Goal: Task Accomplishment & Management: Use online tool/utility

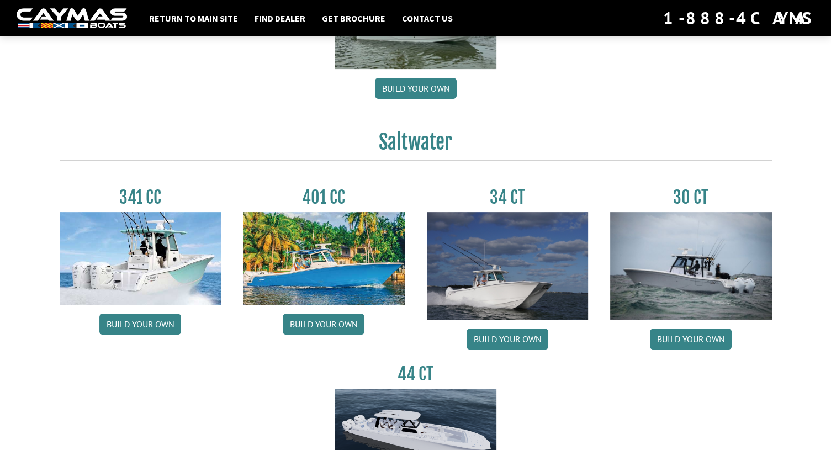
scroll to position [396, 0]
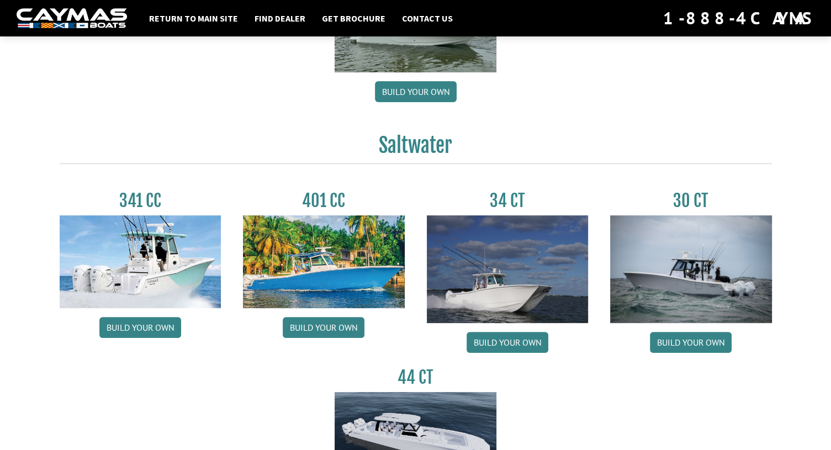
click at [149, 267] on img at bounding box center [141, 261] width 162 height 93
click at [129, 329] on link "Build your own" at bounding box center [140, 327] width 82 height 21
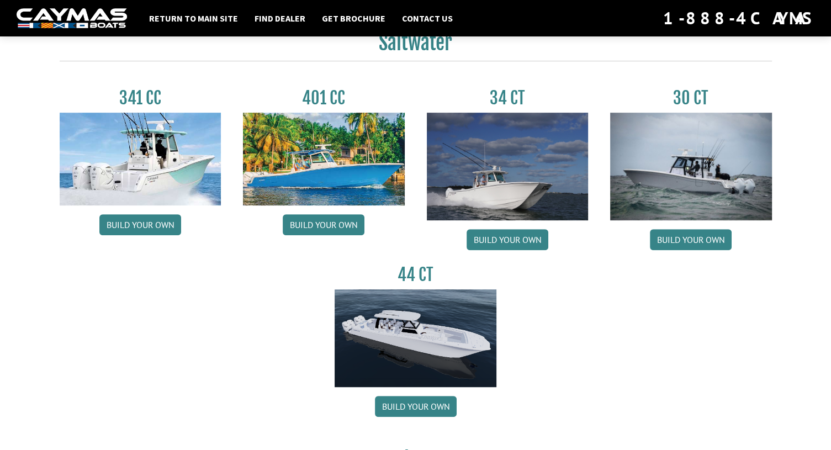
scroll to position [498, 0]
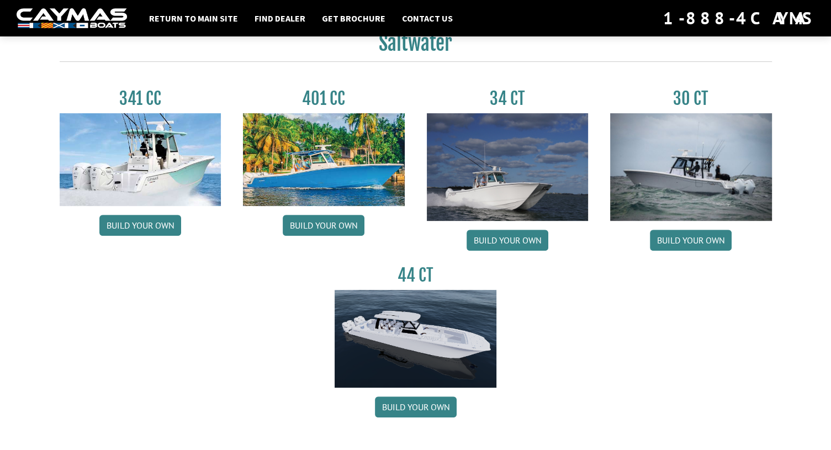
click at [682, 179] on img at bounding box center [691, 167] width 162 height 108
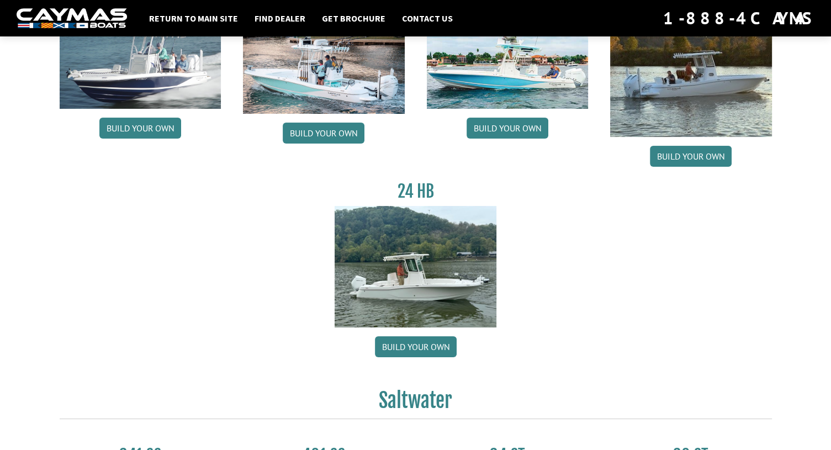
scroll to position [0, 0]
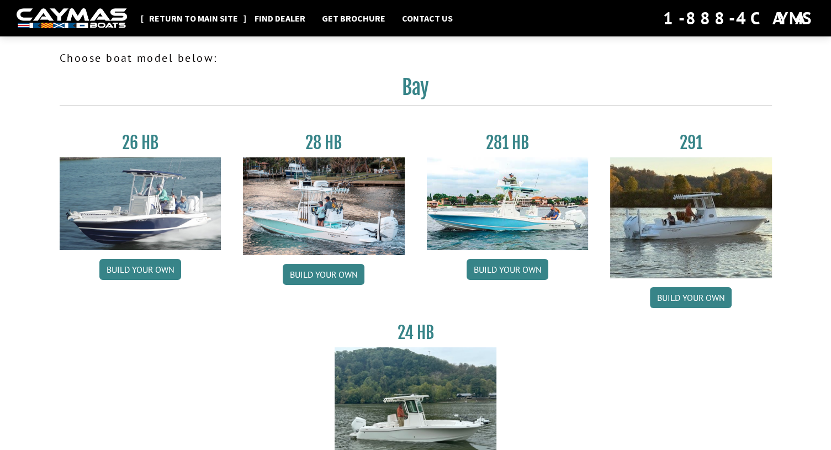
click at [203, 18] on link "Return to main site" at bounding box center [193, 18] width 100 height 14
click at [325, 149] on h3 "28 HB" at bounding box center [324, 142] width 162 height 20
click at [323, 279] on link "Build your own" at bounding box center [324, 274] width 82 height 21
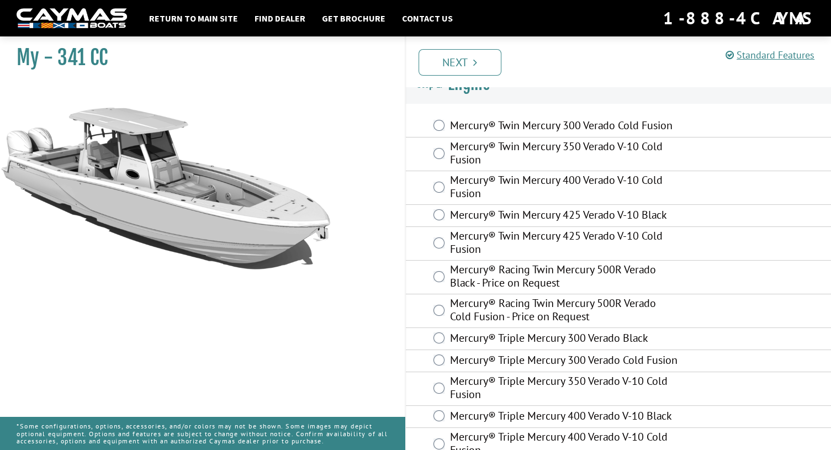
scroll to position [18, 0]
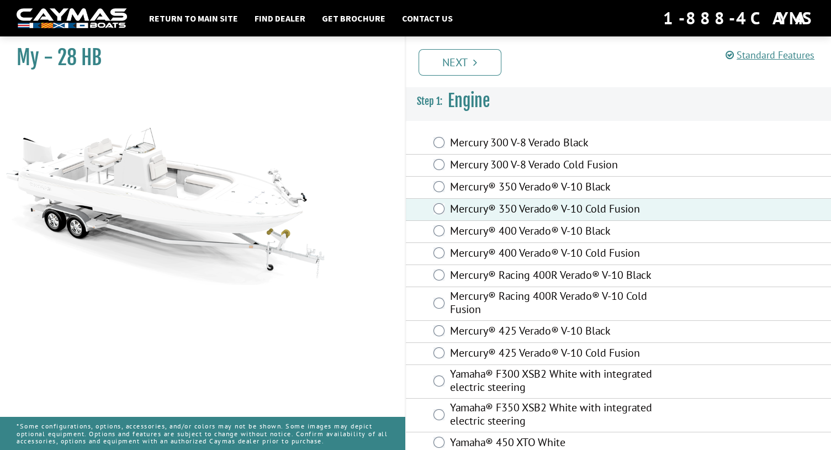
scroll to position [58, 0]
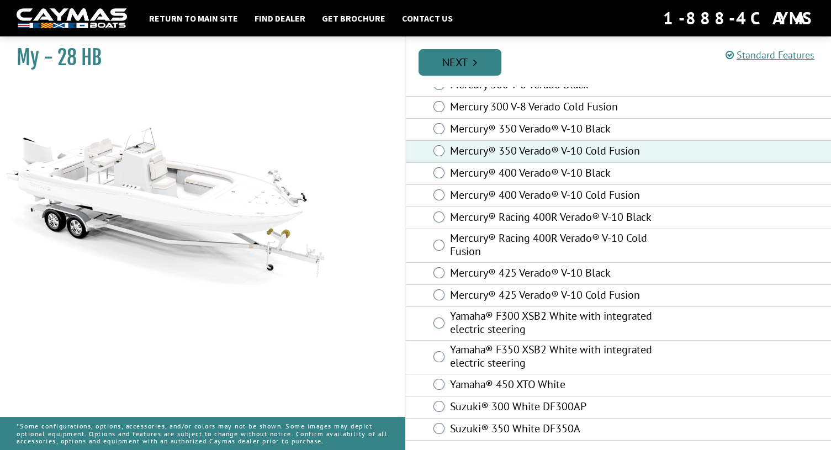
click at [461, 70] on link "Next" at bounding box center [459, 62] width 83 height 26
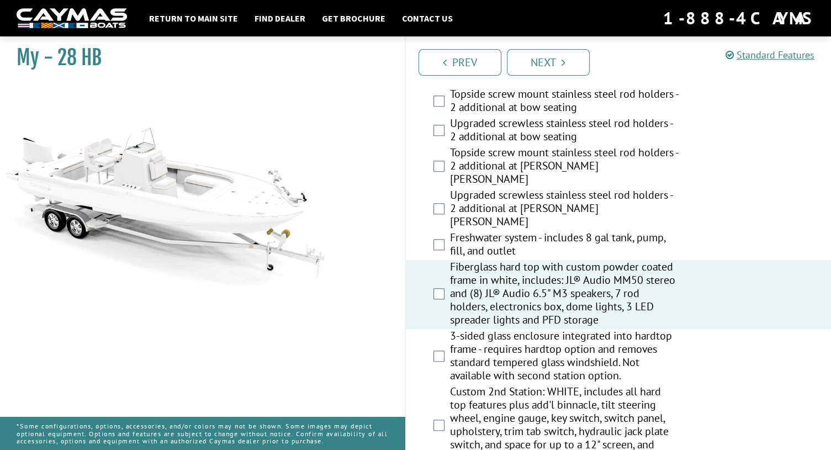
scroll to position [1001, 0]
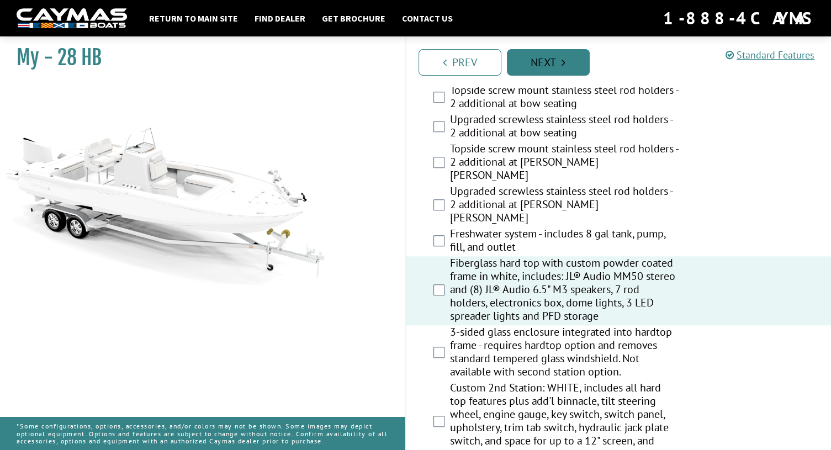
click at [540, 61] on link "Next" at bounding box center [548, 62] width 83 height 26
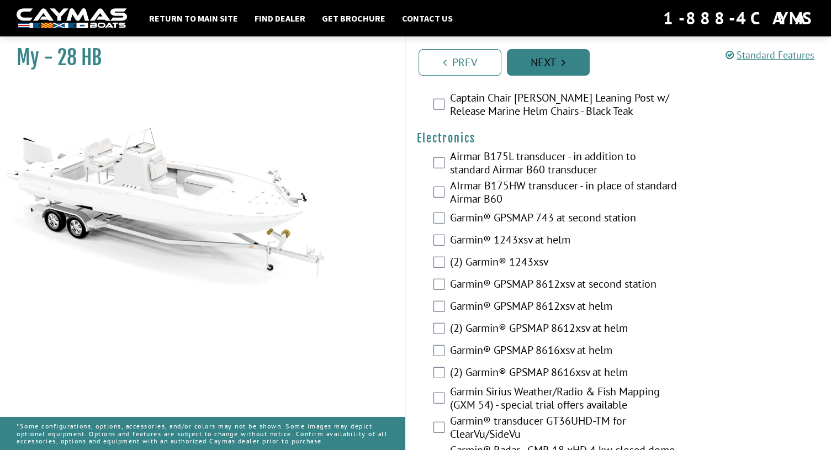
scroll to position [2814, 0]
click at [540, 61] on link "Next" at bounding box center [548, 62] width 83 height 26
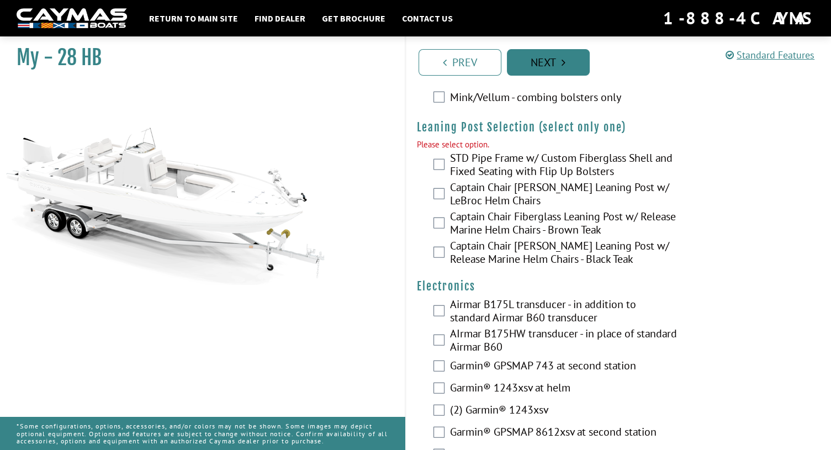
scroll to position [2661, 0]
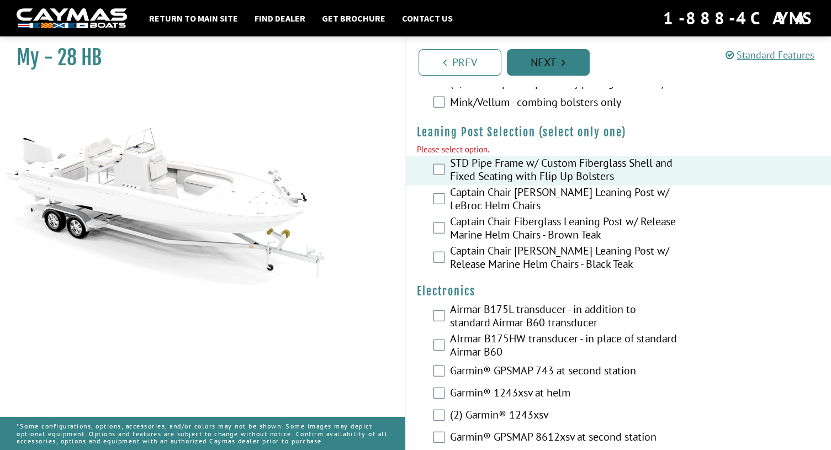
click at [543, 66] on link "Next" at bounding box center [548, 62] width 83 height 26
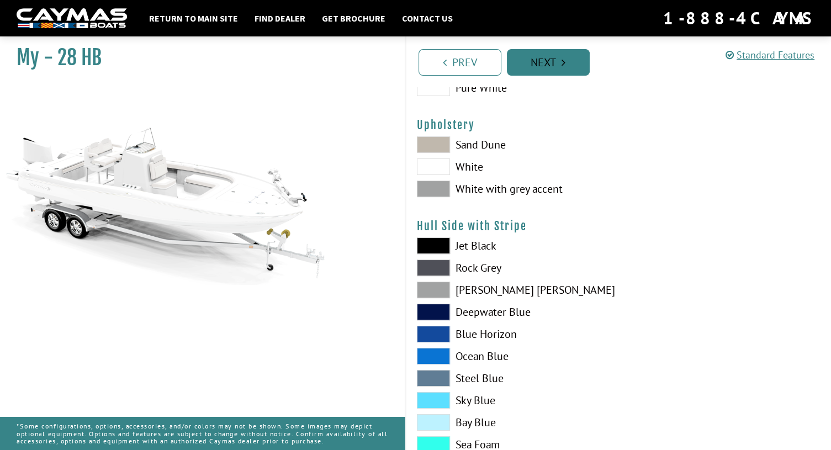
scroll to position [72, 0]
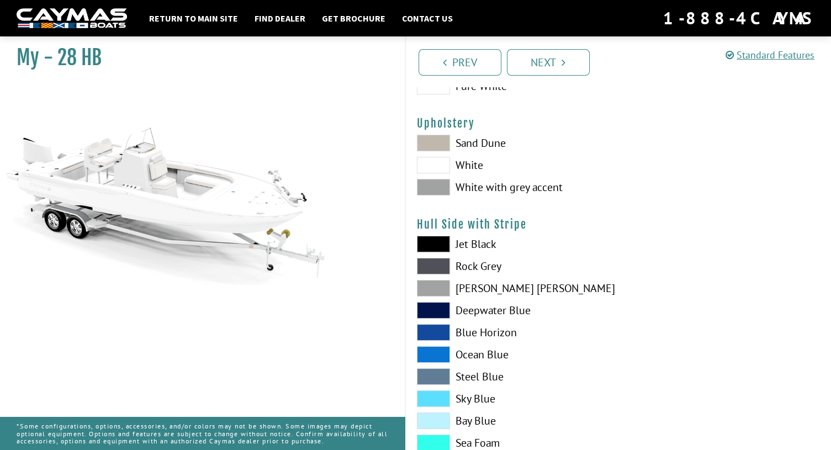
click at [435, 140] on span at bounding box center [433, 143] width 33 height 17
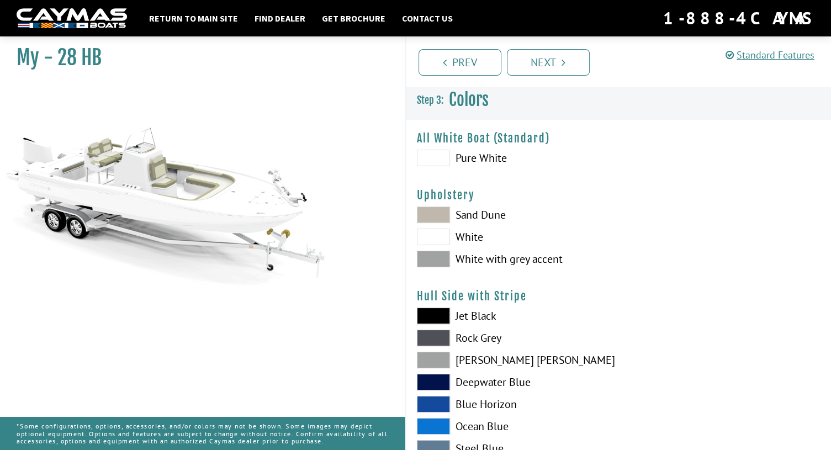
click at [444, 153] on span at bounding box center [433, 158] width 33 height 17
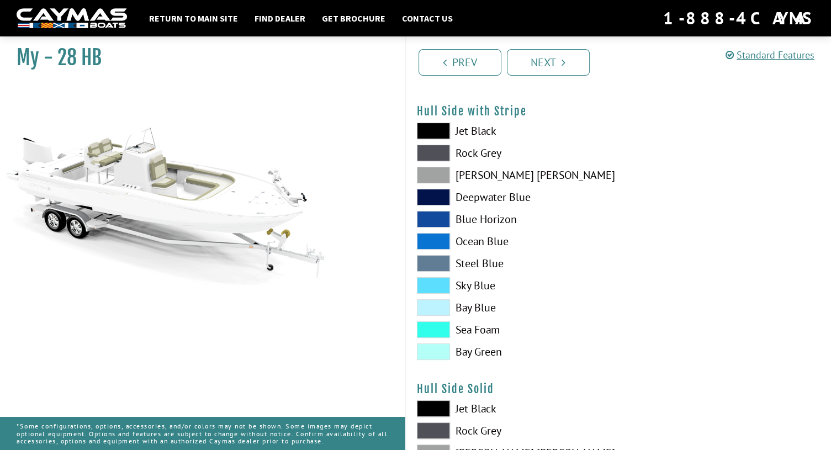
scroll to position [185, 0]
click at [430, 329] on span at bounding box center [433, 329] width 33 height 17
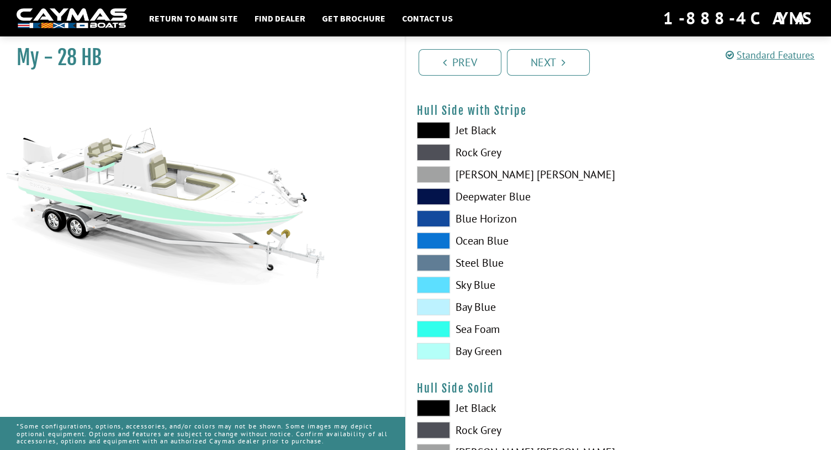
click at [430, 349] on span at bounding box center [433, 351] width 33 height 17
click at [432, 288] on span at bounding box center [433, 284] width 33 height 17
click at [438, 236] on span at bounding box center [433, 240] width 33 height 17
click at [442, 217] on span at bounding box center [433, 218] width 33 height 17
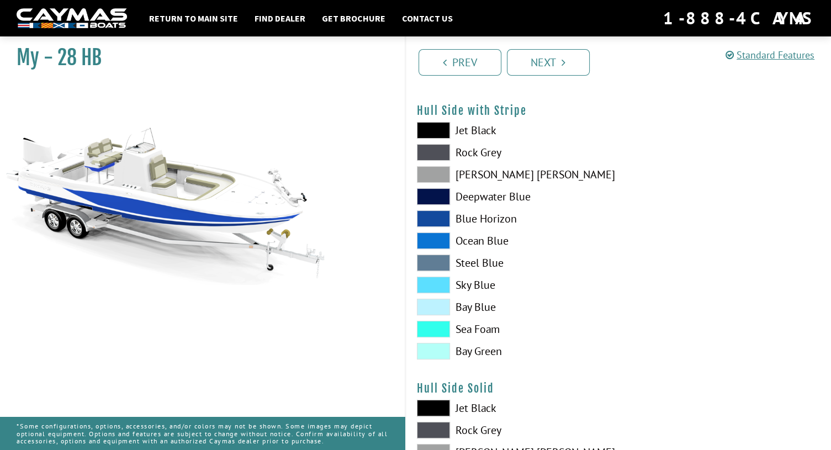
click at [432, 323] on span at bounding box center [433, 329] width 33 height 17
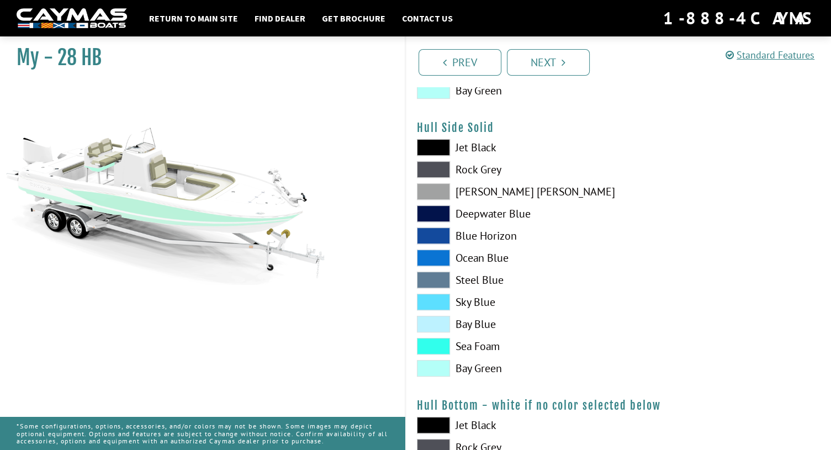
scroll to position [451, 0]
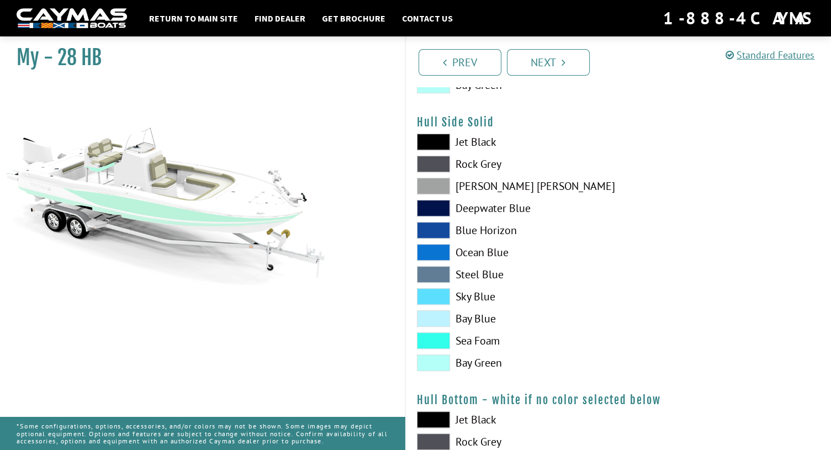
click at [444, 337] on span at bounding box center [433, 340] width 33 height 17
click at [437, 253] on span at bounding box center [433, 252] width 33 height 17
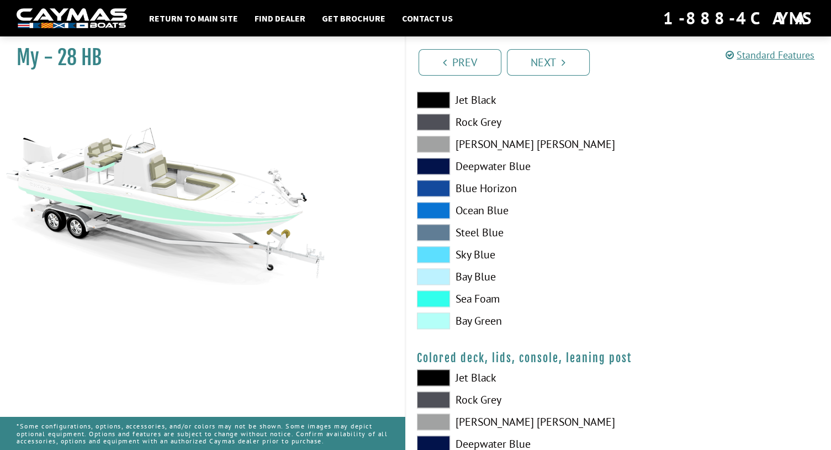
scroll to position [1048, 0]
click at [441, 295] on span at bounding box center [433, 299] width 33 height 17
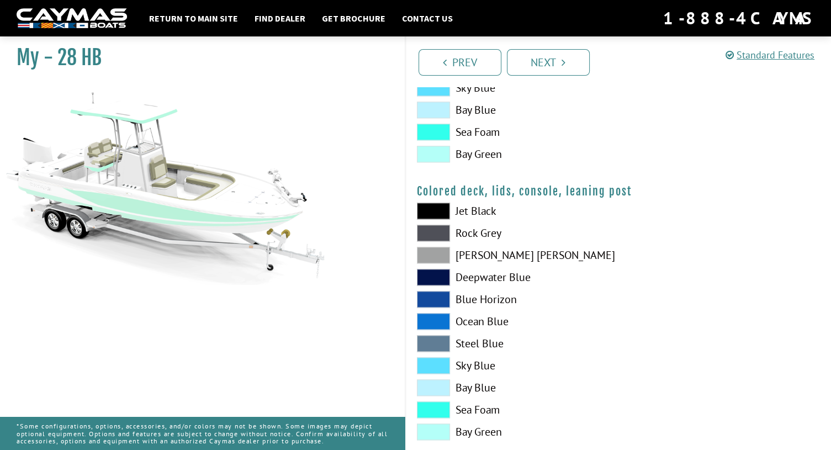
scroll to position [1237, 0]
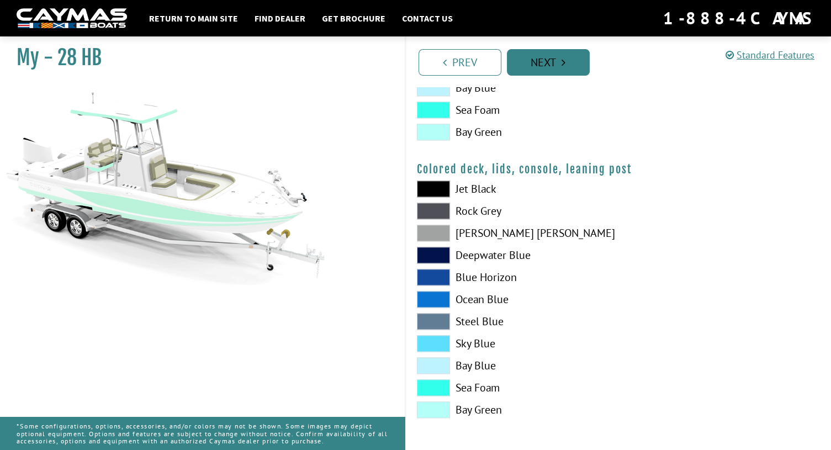
click at [545, 60] on link "Next" at bounding box center [548, 62] width 83 height 26
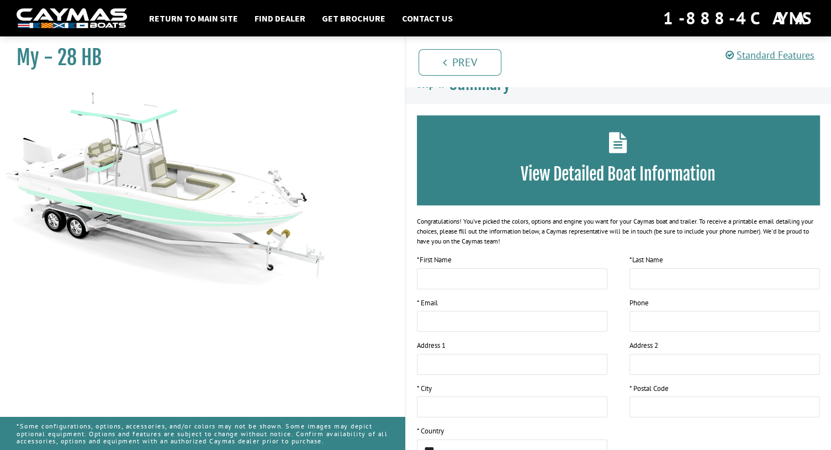
scroll to position [0, 0]
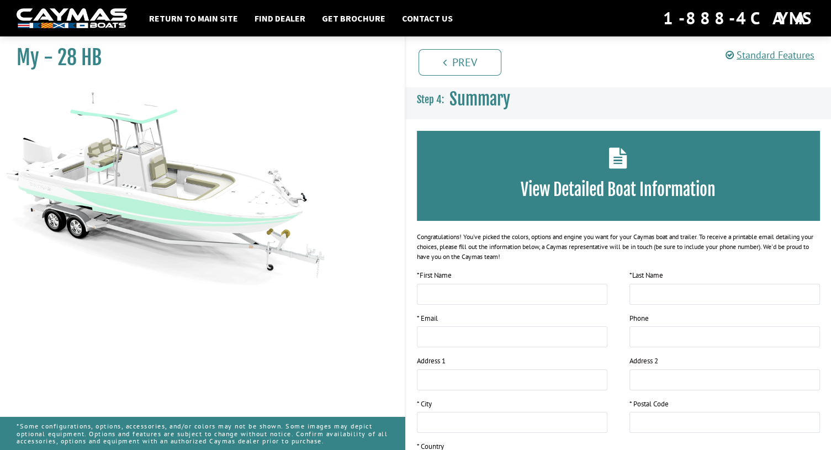
click at [198, 198] on img at bounding box center [165, 184] width 331 height 201
click at [334, 21] on link "Get Brochure" at bounding box center [353, 18] width 75 height 14
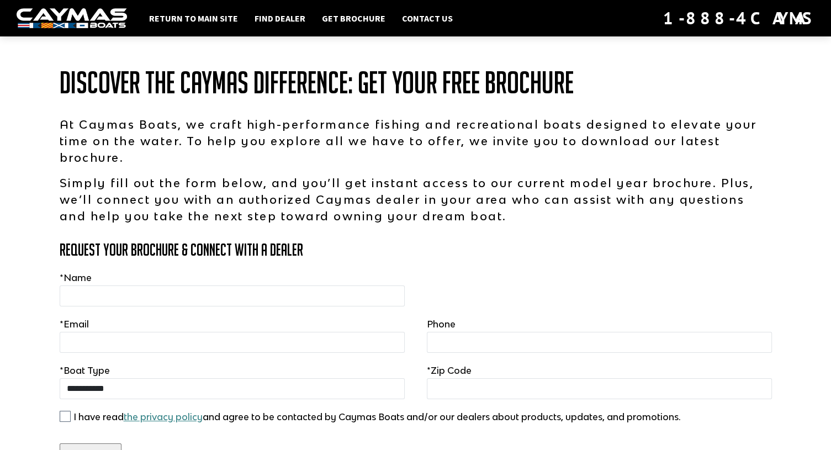
click at [86, 19] on img at bounding box center [72, 18] width 110 height 20
